Goal: Find specific page/section: Find specific page/section

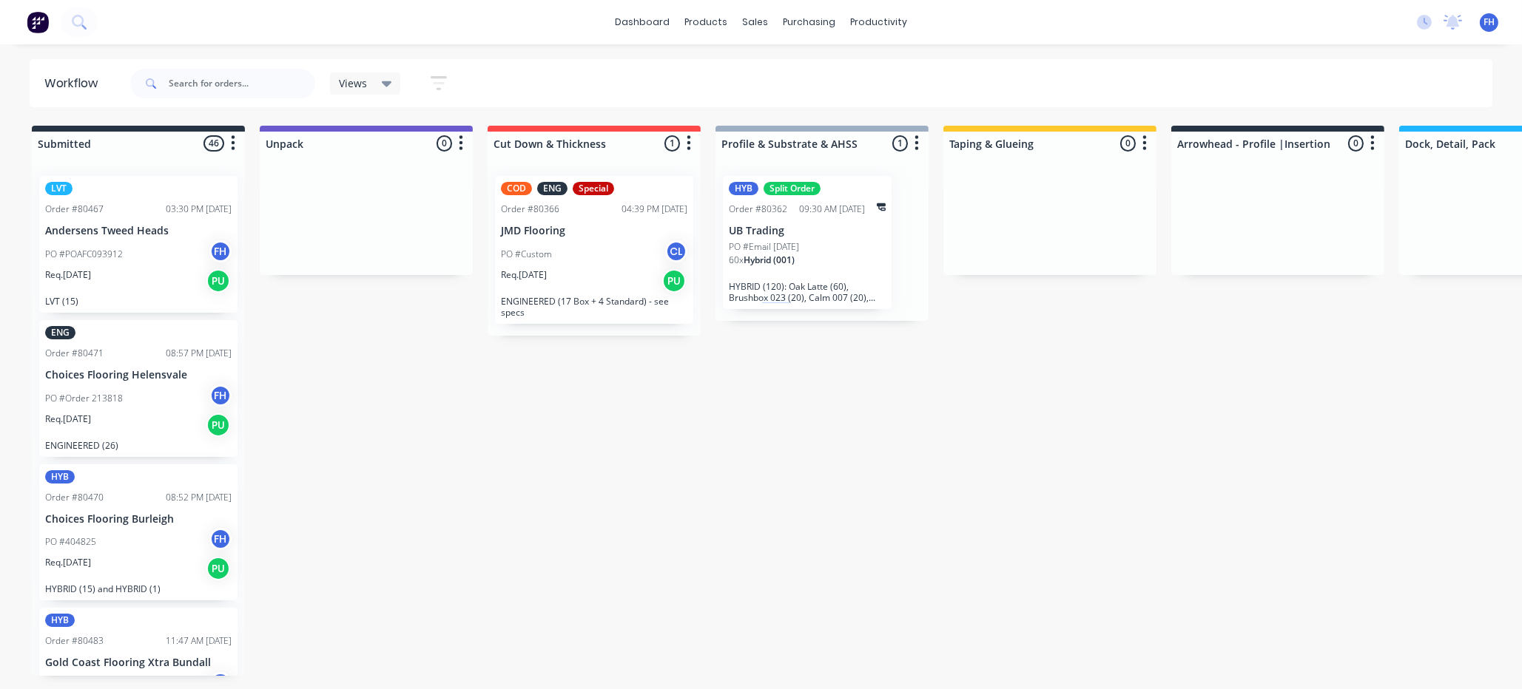
drag, startPoint x: 902, startPoint y: 379, endPoint x: 763, endPoint y: 428, distance: 146.5
click at [763, 428] on div "Submitted 46 Summaries Total order value Invoiced to date To be invoiced LVT Or…" at bounding box center [1330, 409] width 2682 height 567
click at [625, 602] on div "Submitted 46 Summaries Total order value Invoiced to date To be invoiced LVT Or…" at bounding box center [1330, 409] width 2682 height 567
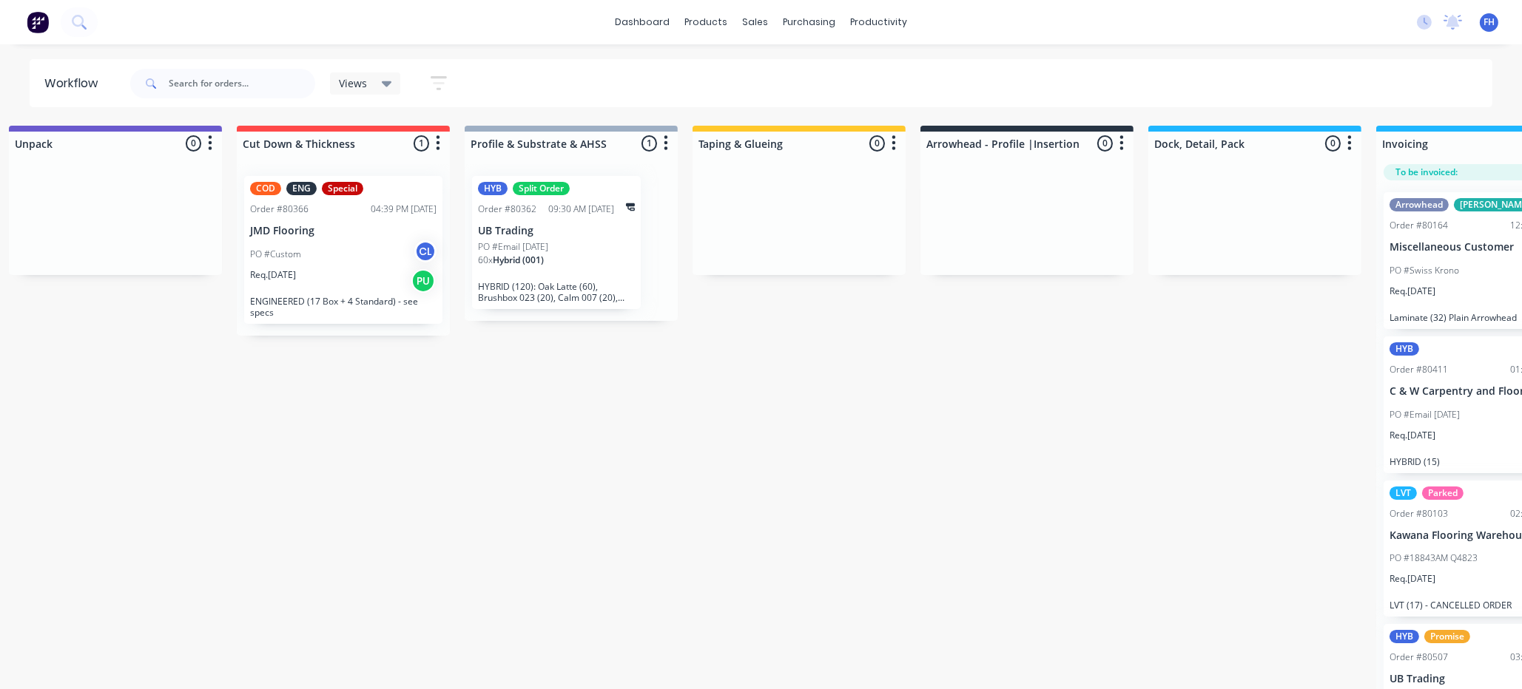
scroll to position [0, 142]
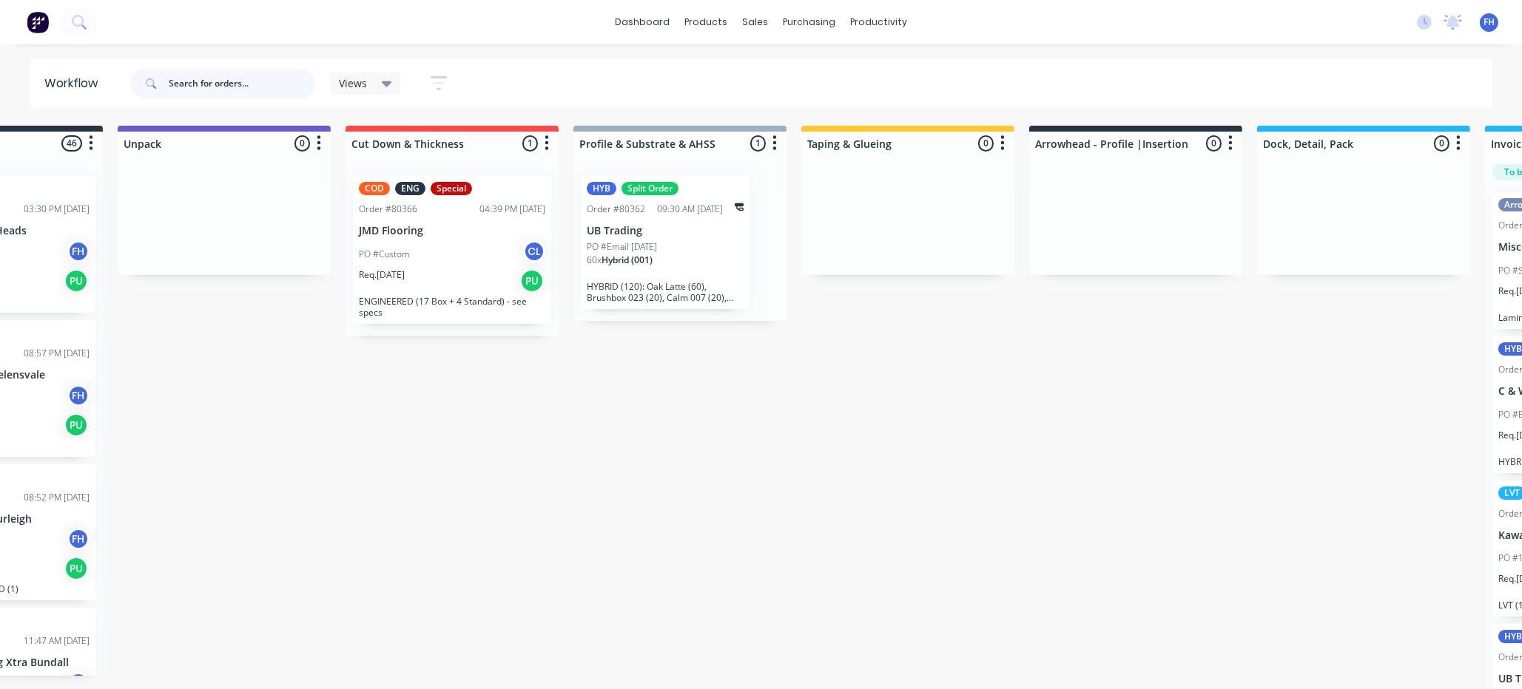
click at [251, 82] on input "text" at bounding box center [242, 84] width 146 height 30
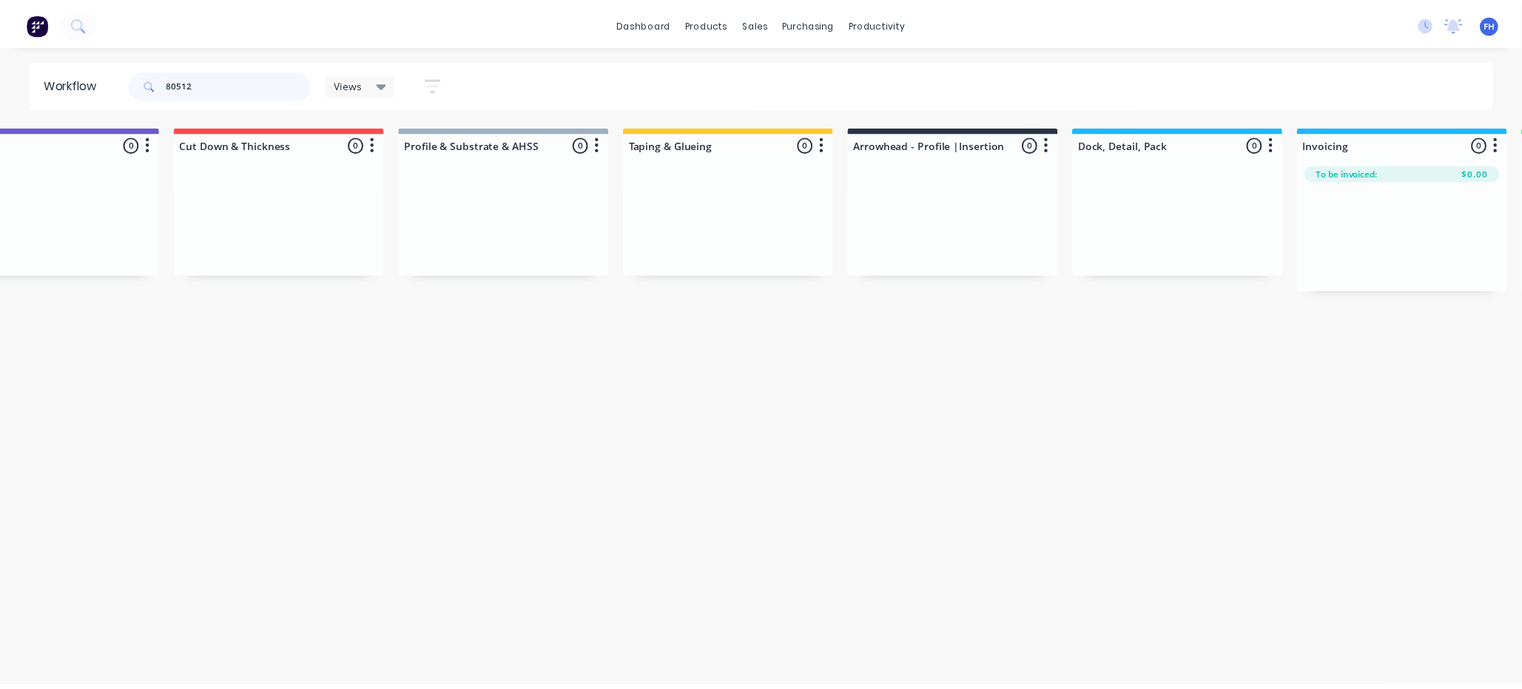
scroll to position [0, 0]
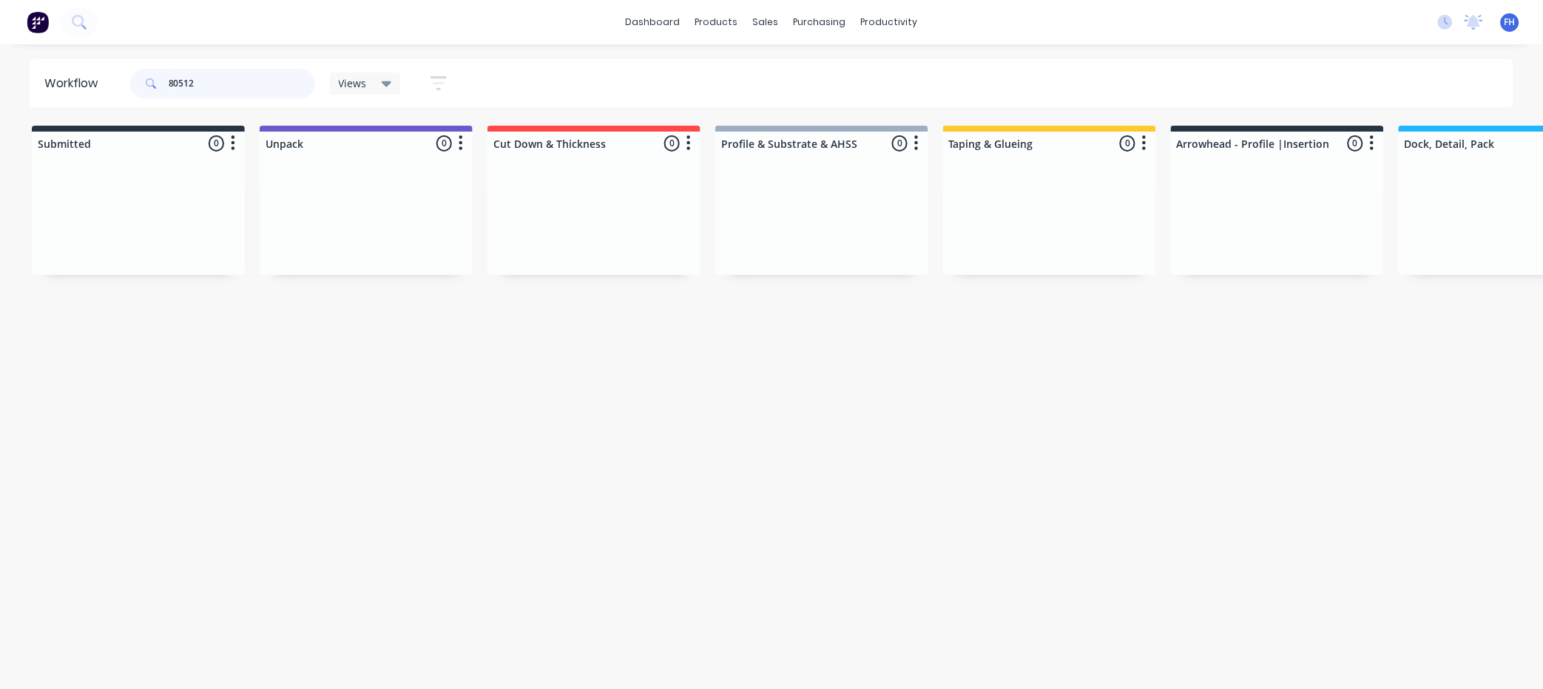
click at [232, 79] on input "80512" at bounding box center [242, 84] width 146 height 30
type input "8"
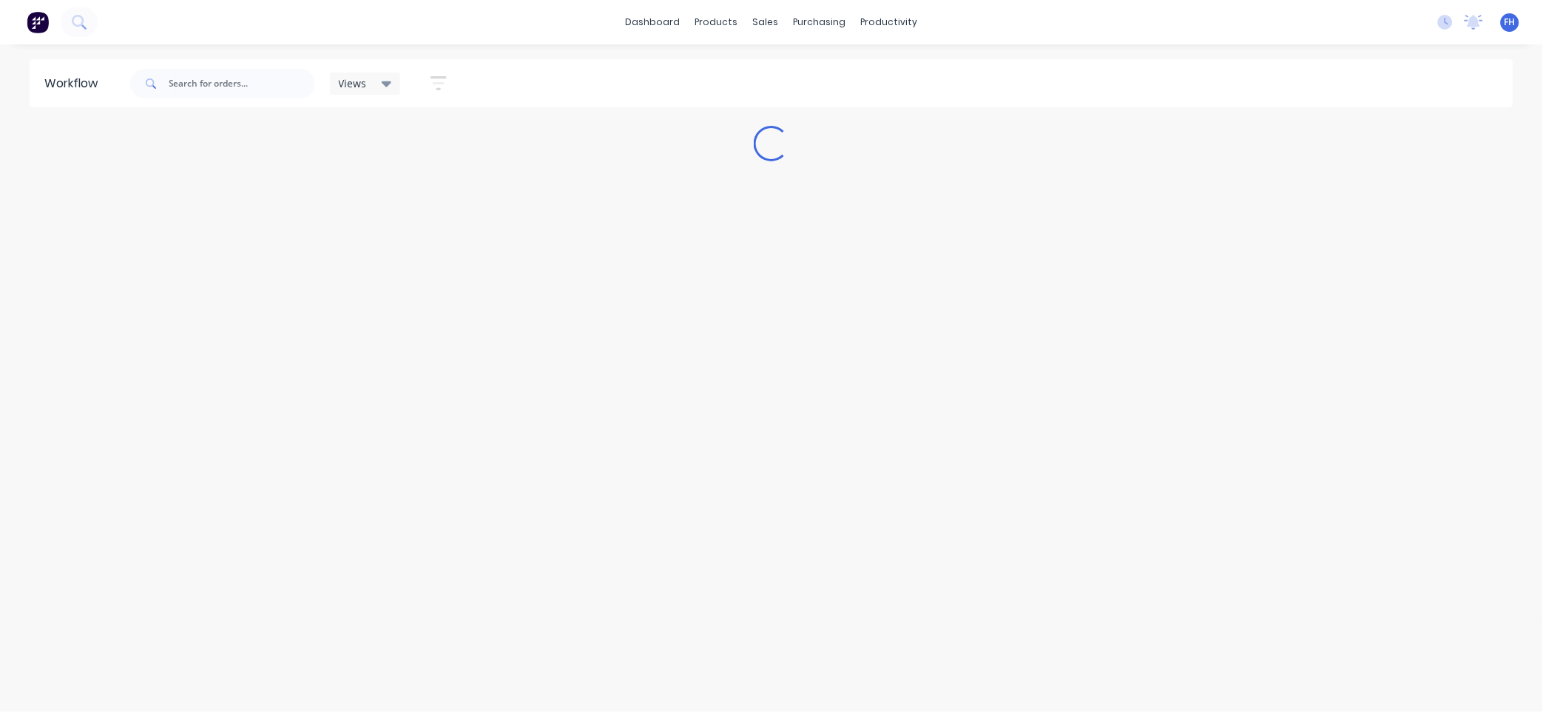
click at [376, 87] on div "Views" at bounding box center [365, 83] width 53 height 13
click at [352, 190] on button "None (Default)" at bounding box center [420, 193] width 158 height 17
click at [226, 168] on div "Workflow Views Save new view None (Default) edit Engineered edit Hybrid/LVT edi…" at bounding box center [771, 370] width 1543 height 623
